Goal: Task Accomplishment & Management: Manage account settings

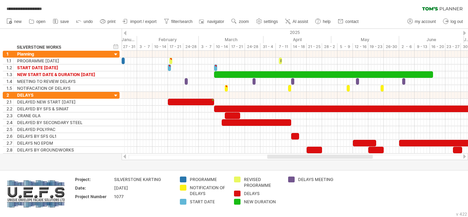
click at [465, 156] on div at bounding box center [464, 156] width 5 height 4
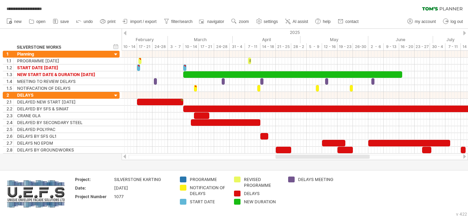
click at [465, 156] on div at bounding box center [464, 156] width 5 height 4
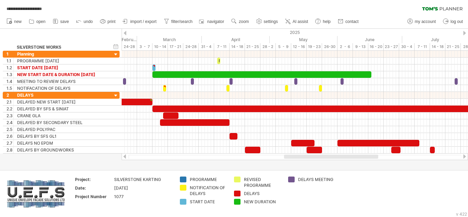
click at [465, 156] on div at bounding box center [464, 156] width 5 height 4
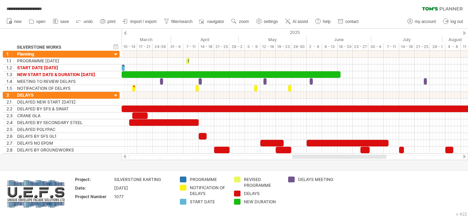
click at [465, 156] on div at bounding box center [464, 156] width 5 height 4
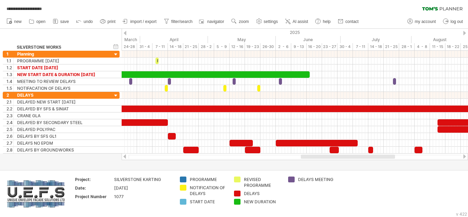
click at [465, 156] on div at bounding box center [464, 156] width 5 height 4
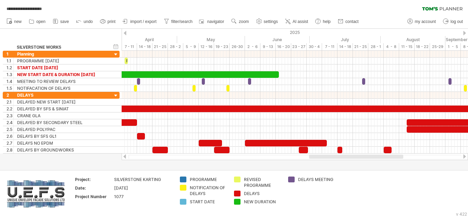
click at [465, 156] on div at bounding box center [464, 156] width 5 height 4
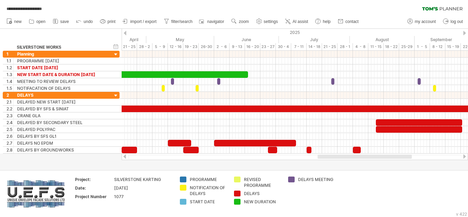
click at [465, 156] on div at bounding box center [464, 156] width 5 height 4
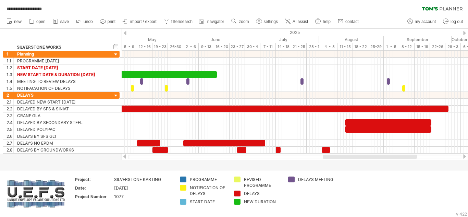
click at [465, 156] on div at bounding box center [464, 156] width 5 height 4
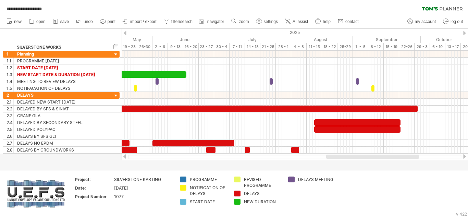
click at [465, 156] on div at bounding box center [464, 156] width 5 height 4
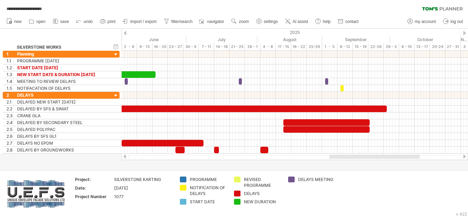
click at [465, 156] on div at bounding box center [464, 156] width 5 height 4
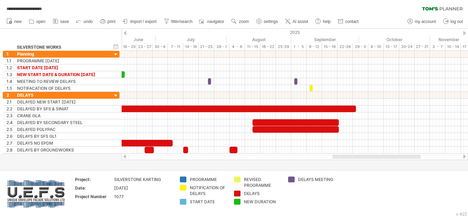
click at [465, 156] on div at bounding box center [464, 156] width 5 height 4
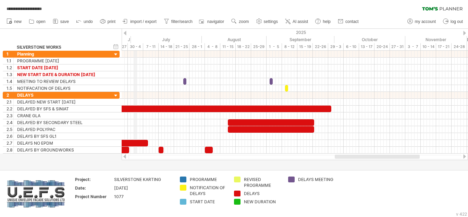
drag, startPoint x: 128, startPoint y: 39, endPoint x: 135, endPoint y: 39, distance: 7.2
click at [135, 39] on div "July" at bounding box center [166, 39] width 71 height 7
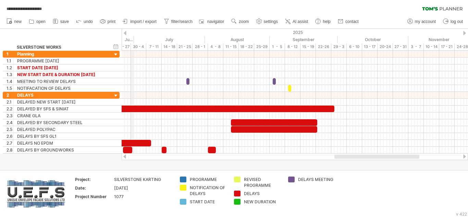
click at [133, 38] on div "June" at bounding box center [101, 39] width 65 height 7
click at [145, 157] on div at bounding box center [295, 157] width 334 height 4
click at [139, 156] on div at bounding box center [295, 157] width 334 height 4
click at [138, 156] on div at bounding box center [295, 157] width 334 height 4
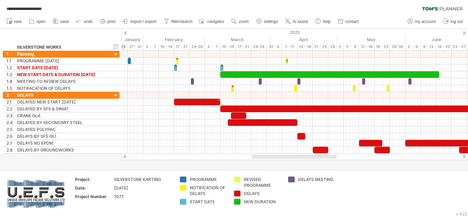
drag, startPoint x: 342, startPoint y: 157, endPoint x: 259, endPoint y: 156, distance: 82.6
click at [259, 156] on div at bounding box center [294, 157] width 85 height 4
click at [143, 20] on span "import / export" at bounding box center [143, 21] width 26 height 5
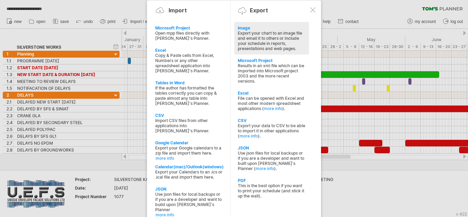
click at [248, 27] on div "Image" at bounding box center [272, 27] width 68 height 5
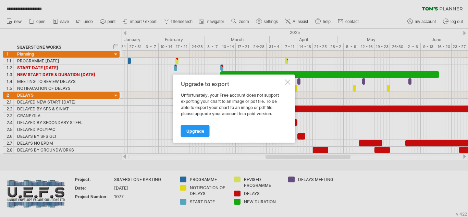
click at [287, 82] on div at bounding box center [287, 81] width 5 height 5
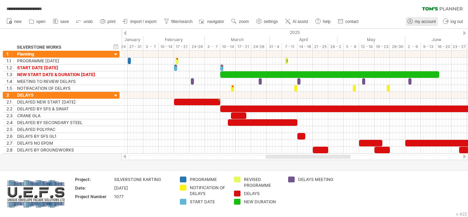
click at [417, 19] on link "my account" at bounding box center [422, 21] width 32 height 9
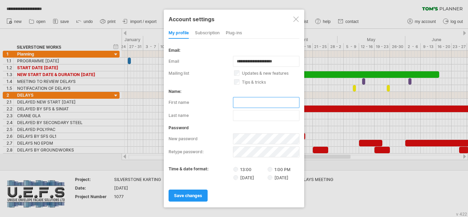
click at [255, 99] on input "text" at bounding box center [266, 102] width 67 height 11
type input "****"
type input "**********"
type input "******"
click at [209, 32] on div "subscription" at bounding box center [207, 33] width 25 height 11
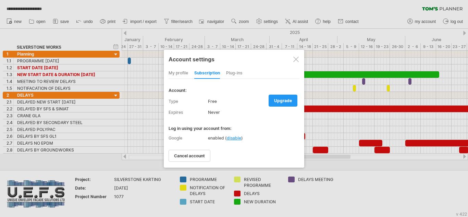
click at [296, 60] on div at bounding box center [295, 59] width 5 height 5
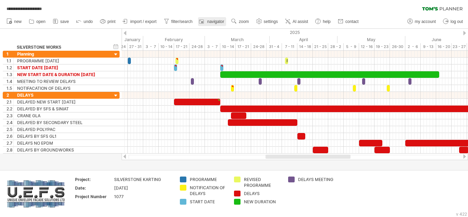
click at [214, 21] on span "navigator" at bounding box center [215, 21] width 17 height 5
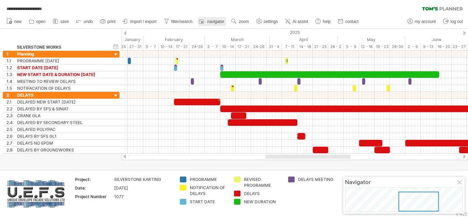
click at [214, 21] on span "navigator" at bounding box center [215, 21] width 17 height 5
